Goal: Transaction & Acquisition: Purchase product/service

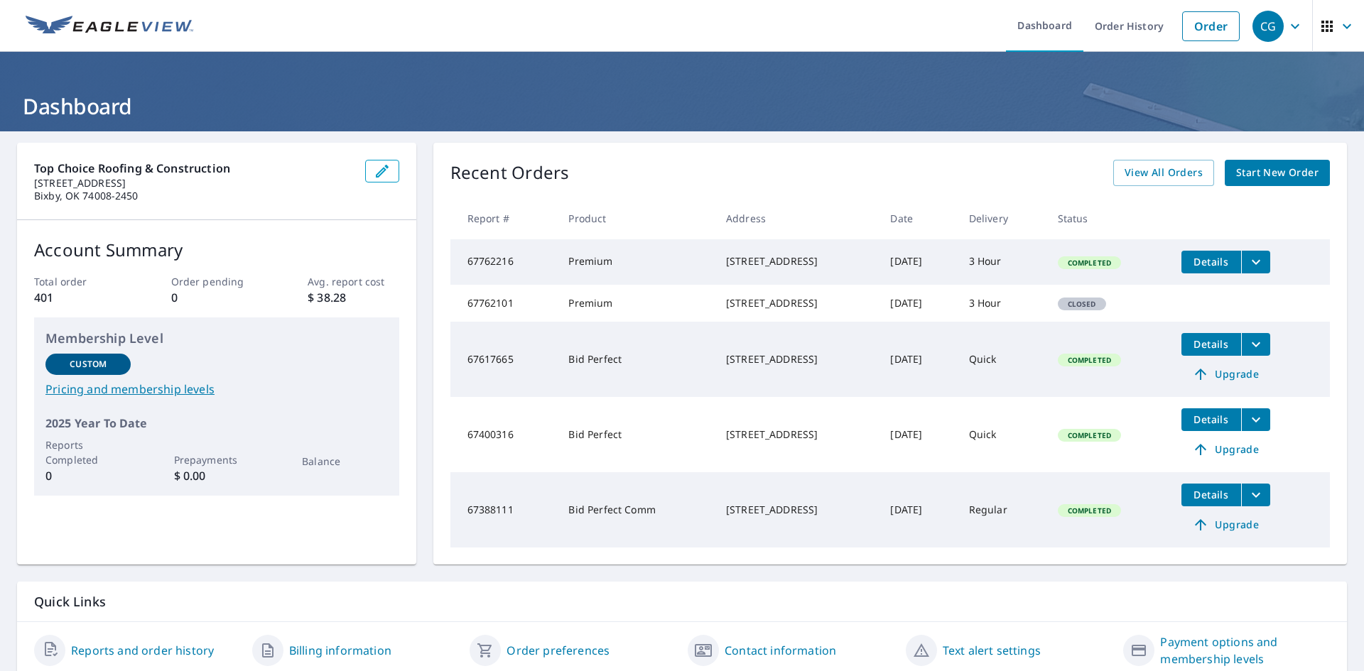
click at [1254, 178] on span "Start New Order" at bounding box center [1277, 173] width 82 height 18
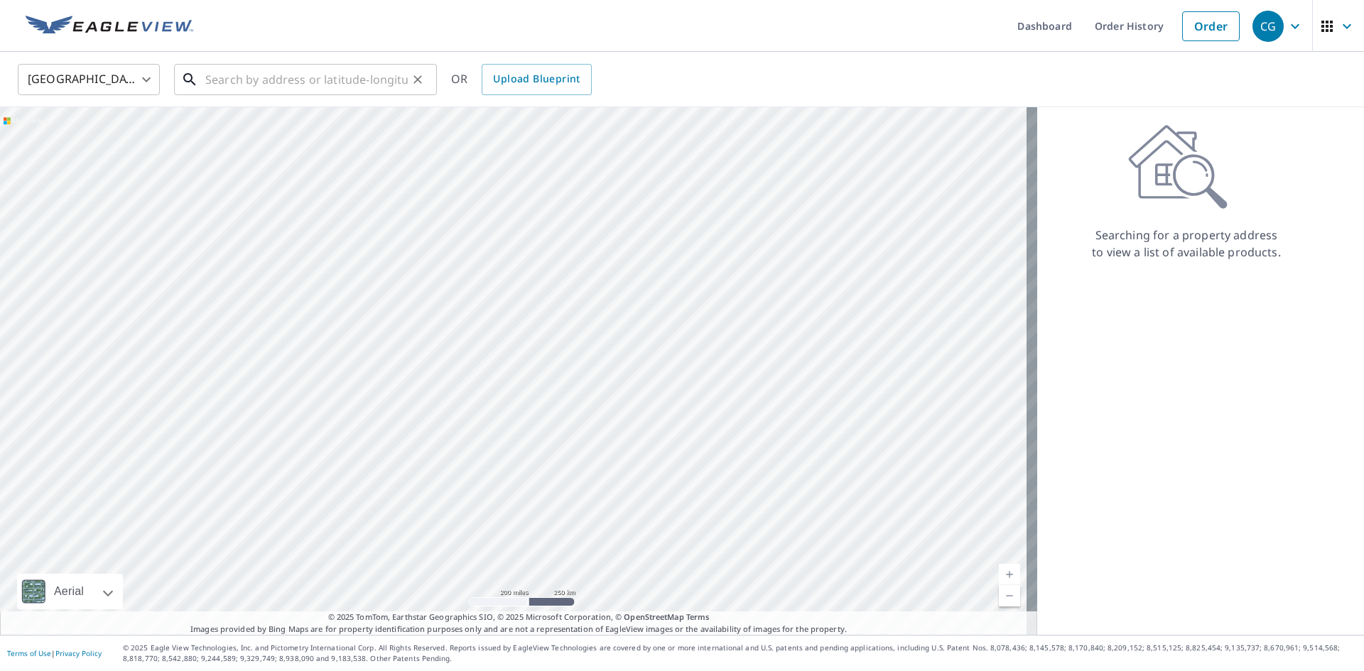
click at [368, 78] on input "text" at bounding box center [306, 80] width 202 height 40
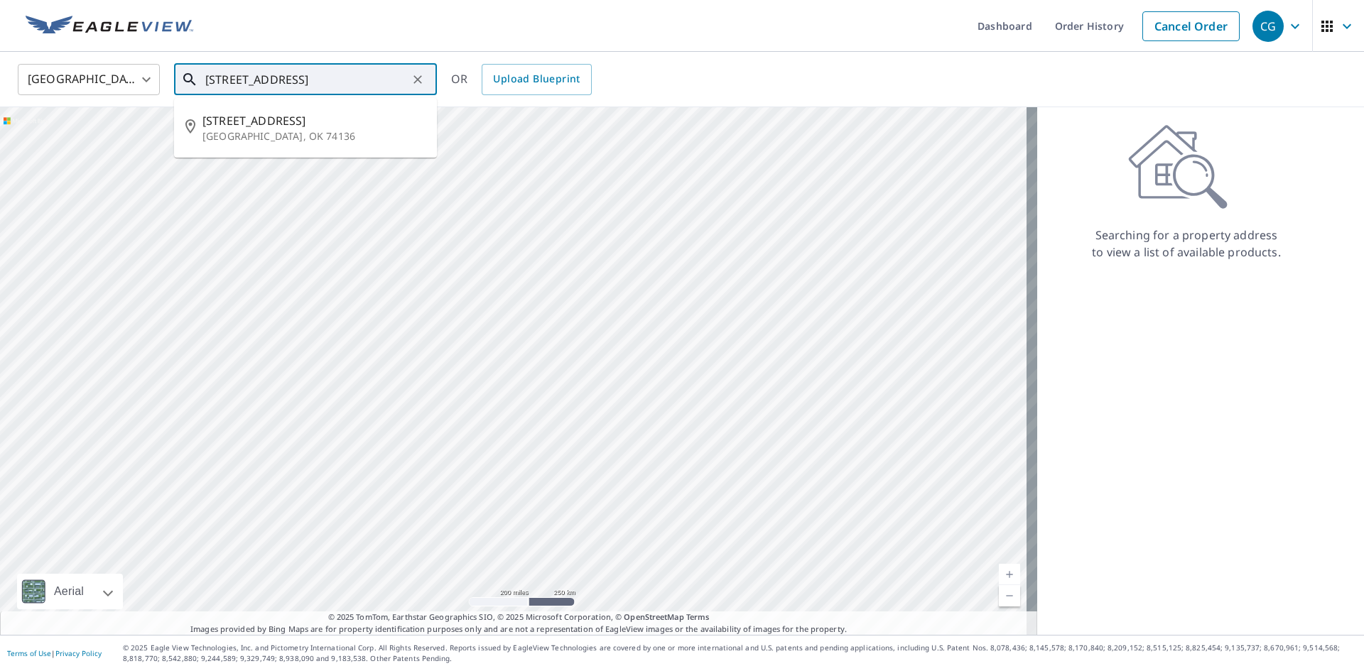
click at [273, 125] on span "[STREET_ADDRESS]" at bounding box center [313, 120] width 223 height 17
type input "[STREET_ADDRESS]"
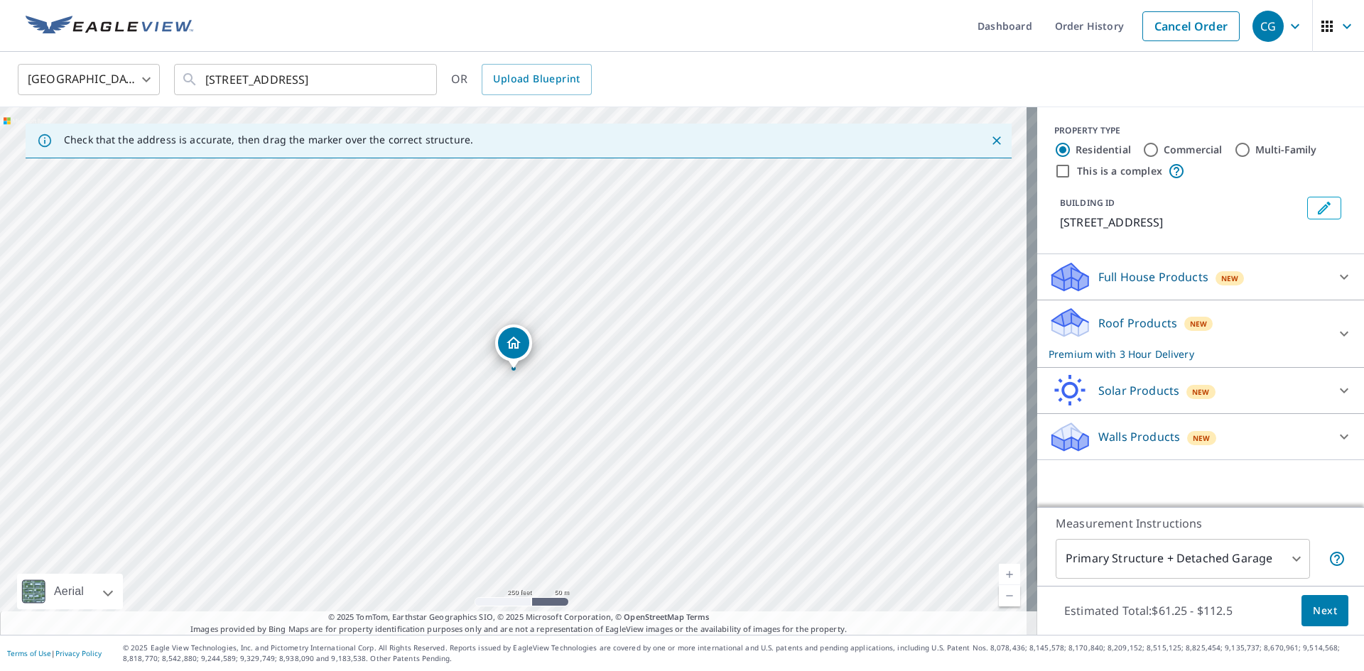
click at [1007, 576] on link "Current Level 17, Zoom In" at bounding box center [1009, 574] width 21 height 21
click at [999, 574] on link "Current Level 18, Zoom In" at bounding box center [1009, 574] width 21 height 21
click at [1220, 332] on div "Roof Products New Premium with 3 Hour Delivery" at bounding box center [1187, 333] width 278 height 55
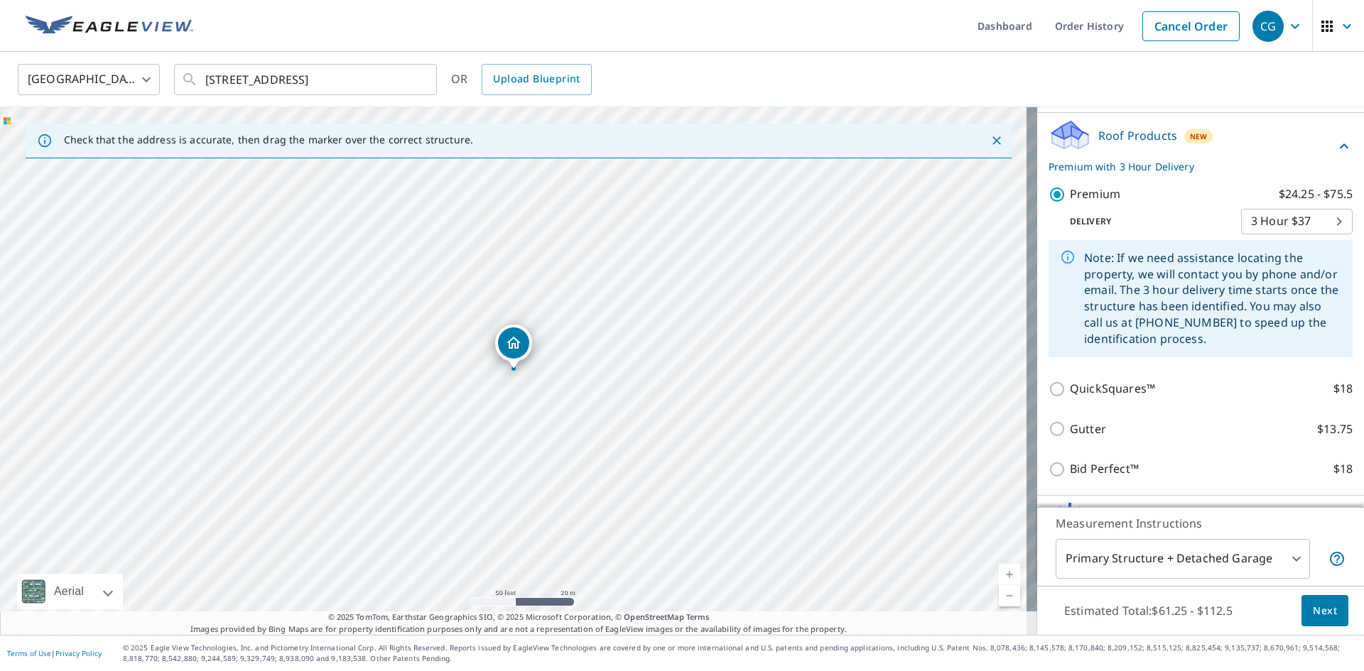
scroll to position [207, 0]
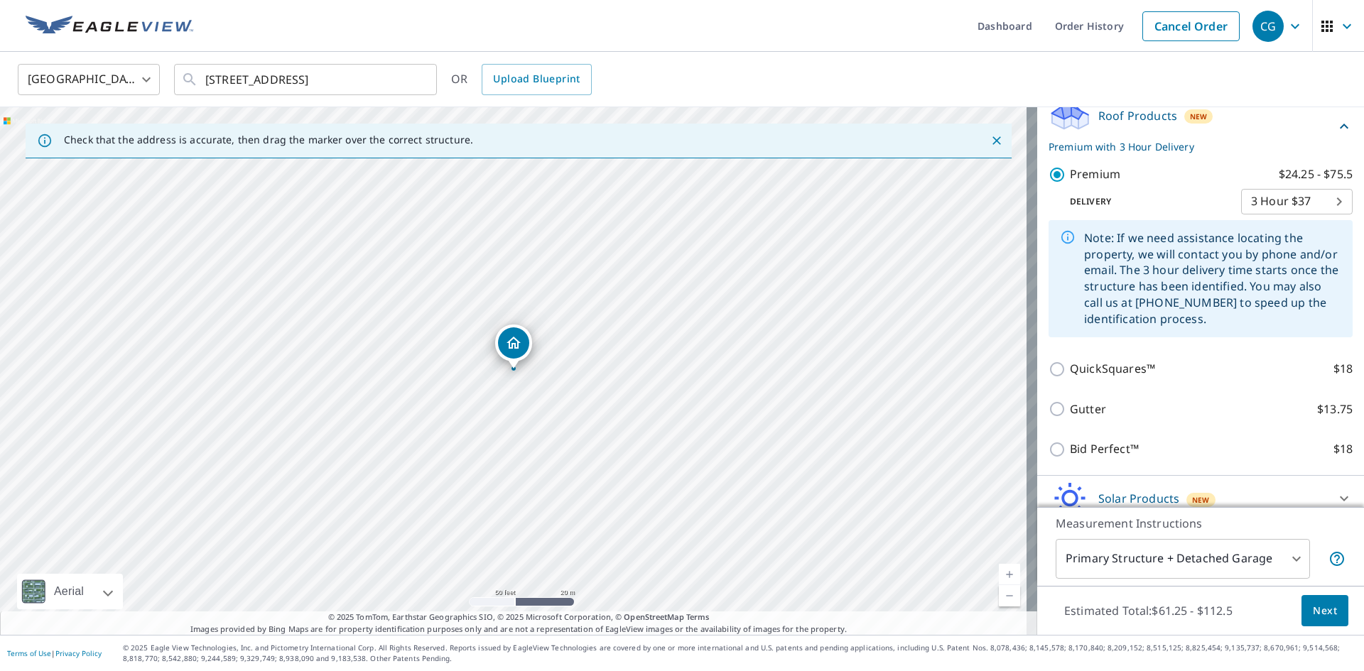
click at [1048, 372] on input "QuickSquares™ $18" at bounding box center [1058, 369] width 21 height 17
checkbox input "true"
checkbox input "false"
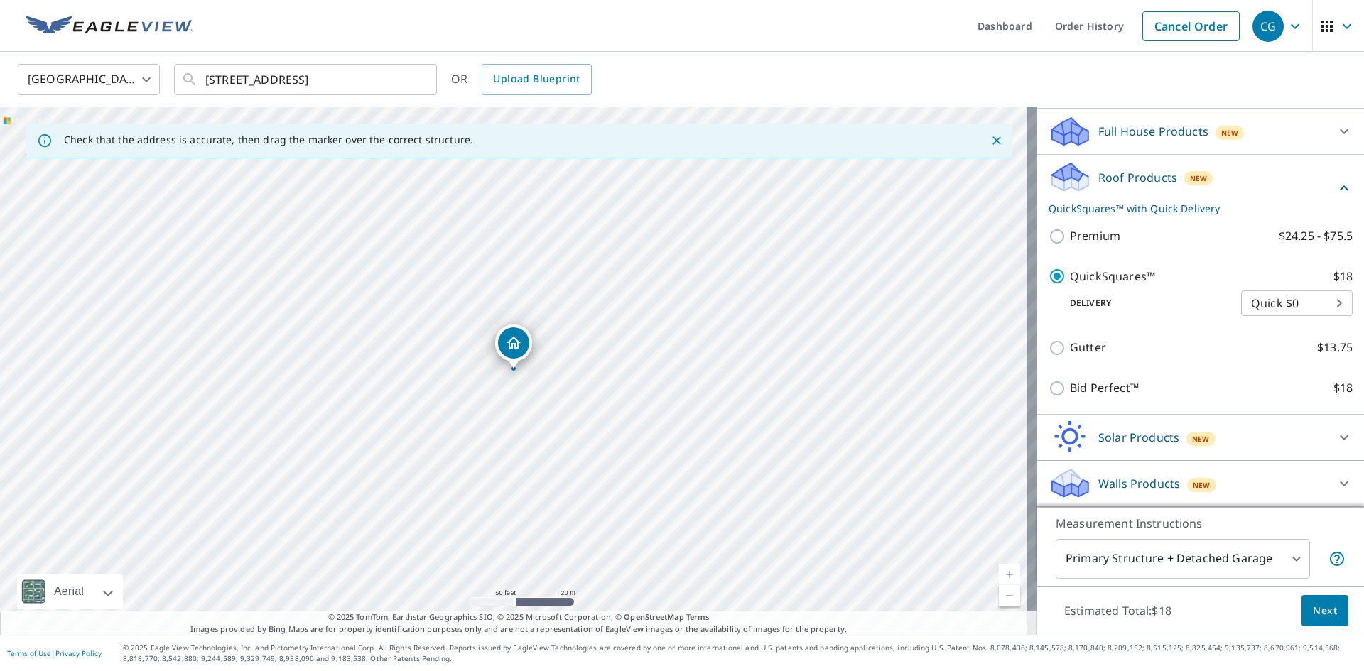
scroll to position [146, 0]
click at [1262, 561] on body "CG CG Dashboard Order History Cancel Order CG [GEOGRAPHIC_DATA] [GEOGRAPHIC_DAT…" at bounding box center [682, 335] width 1364 height 671
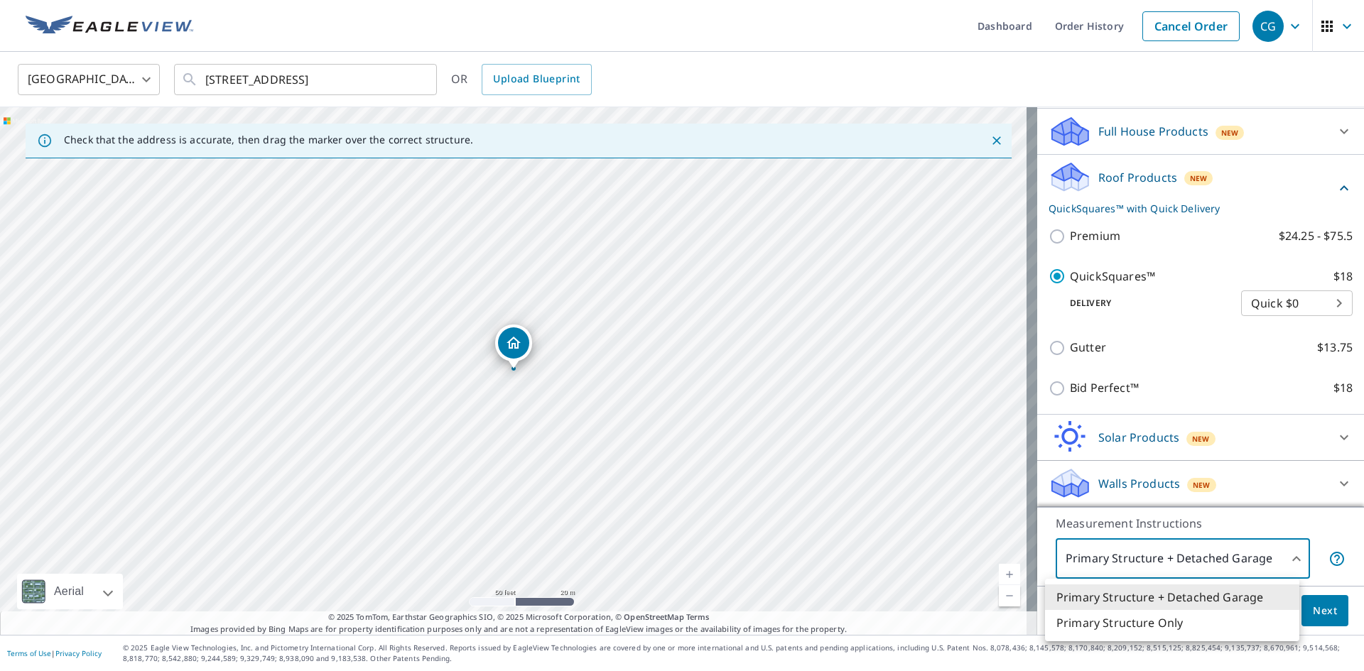
click at [1186, 625] on li "Primary Structure Only" at bounding box center [1172, 623] width 254 height 26
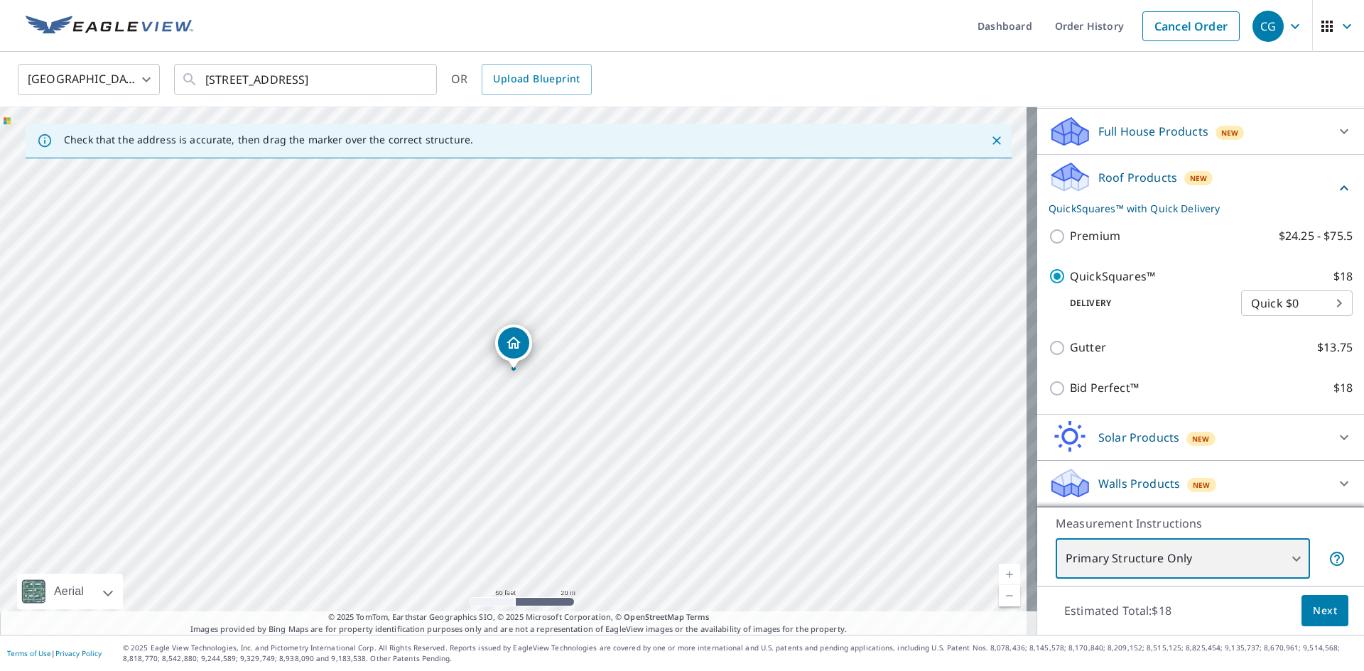
type input "2"
click at [1324, 620] on button "Next" at bounding box center [1324, 611] width 47 height 32
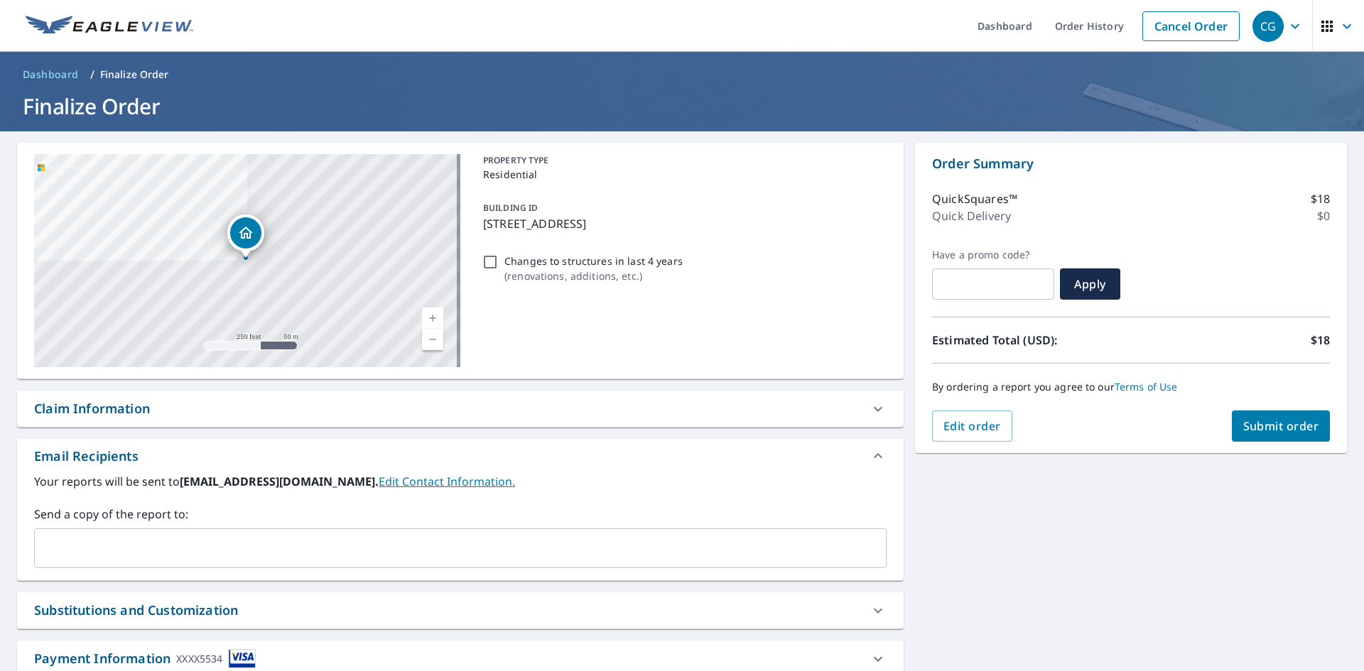
click at [1274, 425] on span "Submit order" at bounding box center [1281, 426] width 76 height 16
